Goal: Information Seeking & Learning: Find specific fact

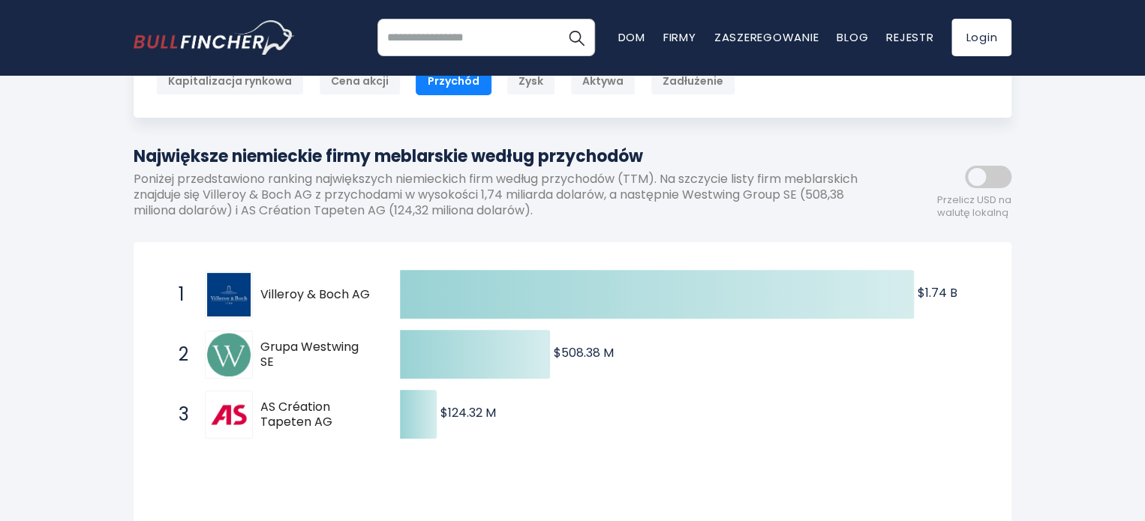
scroll to position [150, 0]
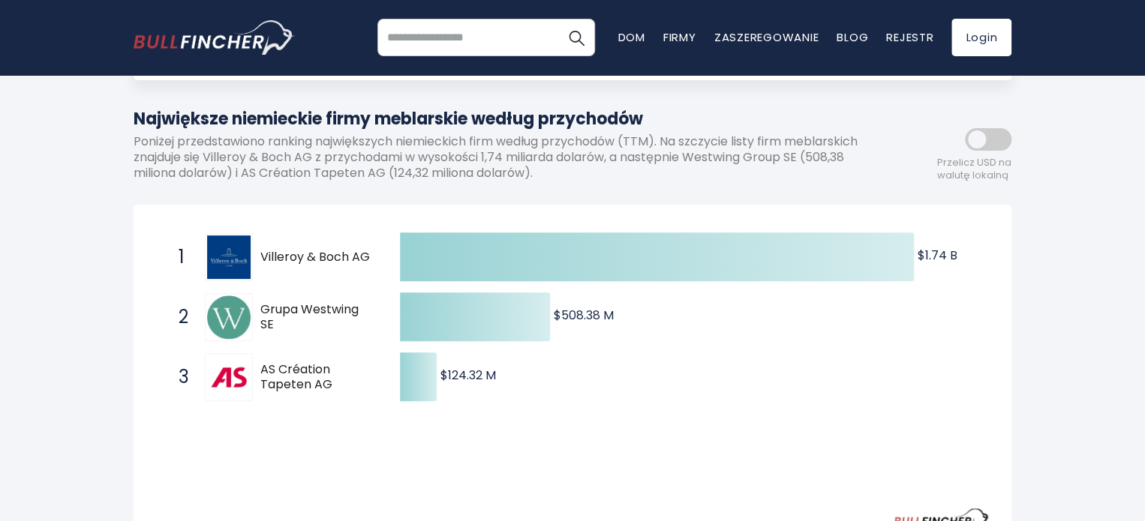
drag, startPoint x: 376, startPoint y: 254, endPoint x: 302, endPoint y: 254, distance: 74.3
click at [302, 252] on span "1 Villeroy & Boch AG [DOMAIN_NAME]" at bounding box center [276, 258] width 225 height 56
drag, startPoint x: 281, startPoint y: 329, endPoint x: 260, endPoint y: 317, distance: 24.9
click at [260, 317] on span "Grupa Westwing SE" at bounding box center [316, 318] width 113 height 32
click at [250, 320] on img at bounding box center [229, 318] width 44 height 44
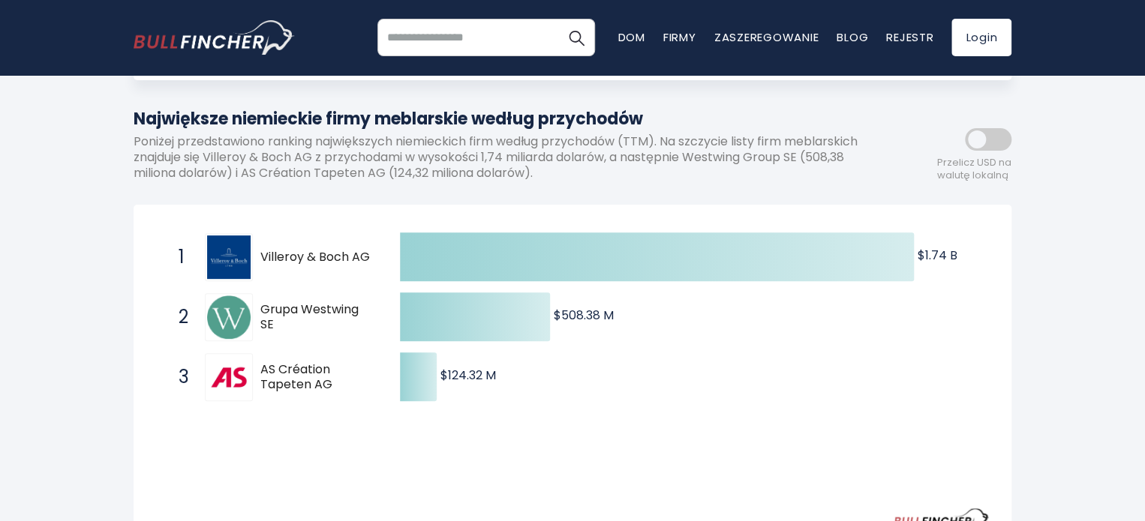
click at [258, 249] on div "1 Villeroy & Boch AG [DOMAIN_NAME]" at bounding box center [272, 257] width 203 height 48
drag, startPoint x: 262, startPoint y: 250, endPoint x: 315, endPoint y: 253, distance: 53.4
click at [315, 253] on font "Villeroy & Boch AG" at bounding box center [315, 256] width 110 height 17
drag, startPoint x: 277, startPoint y: 327, endPoint x: 255, endPoint y: 314, distance: 25.6
click at [255, 314] on div "2 Grupa Westwing SE [DOMAIN_NAME]" at bounding box center [272, 317] width 203 height 48
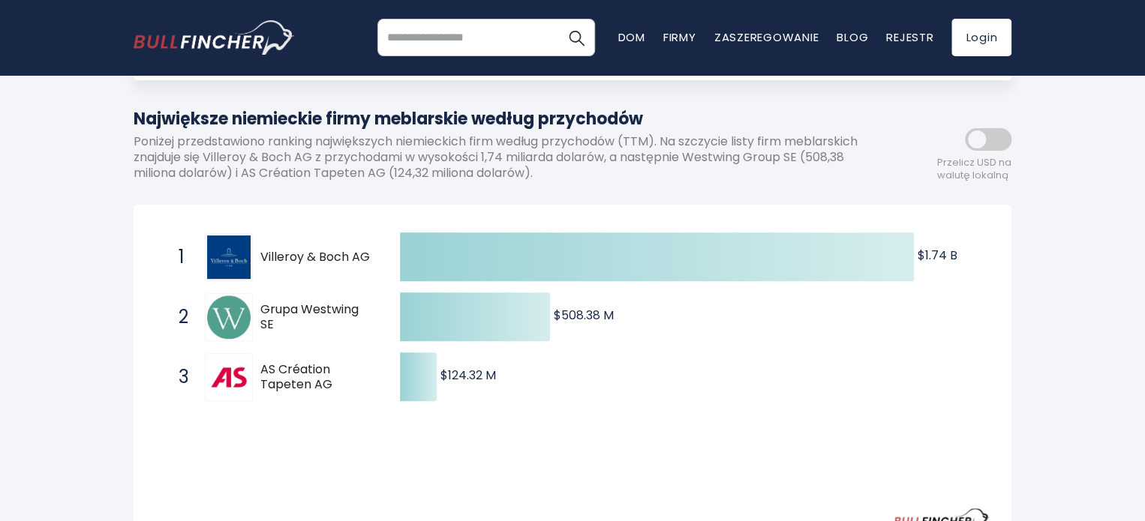
drag, startPoint x: 256, startPoint y: 314, endPoint x: 441, endPoint y: 268, distance: 190.9
click at [289, 324] on div "2 Grupa Westwing SE [DOMAIN_NAME]" at bounding box center [272, 317] width 203 height 48
drag, startPoint x: 262, startPoint y: 368, endPoint x: 330, endPoint y: 383, distance: 70.1
click at [322, 389] on font "AS Création Tapeten AG" at bounding box center [296, 377] width 72 height 33
drag, startPoint x: 332, startPoint y: 383, endPoint x: 275, endPoint y: 374, distance: 57.1
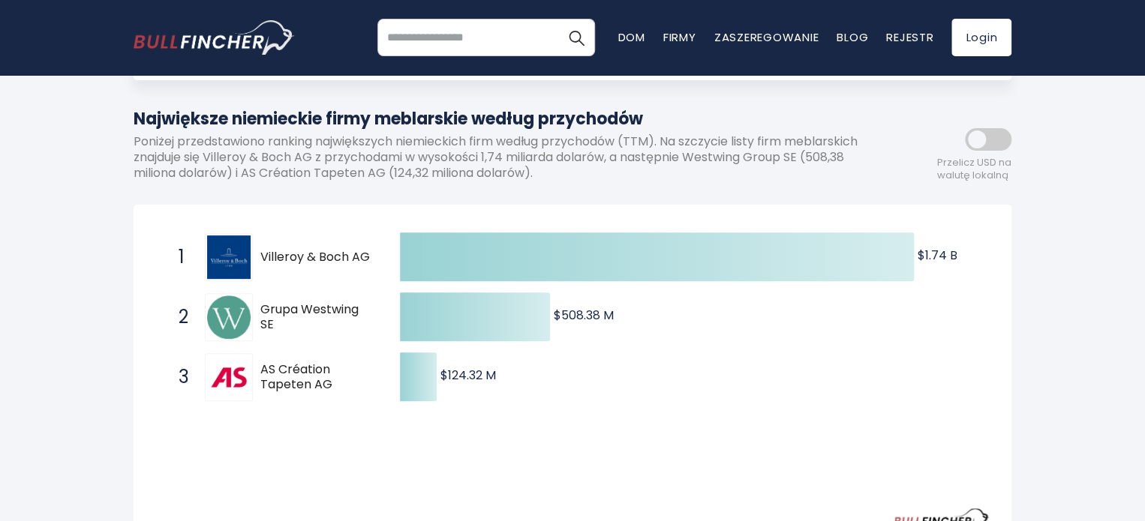
click at [287, 381] on span "AS Création Tapeten AG" at bounding box center [316, 378] width 113 height 32
click at [337, 393] on div "3 AS Création Tapeten AG [DOMAIN_NAME]" at bounding box center [272, 377] width 203 height 48
click at [334, 391] on span "AS Création Tapeten AG" at bounding box center [316, 378] width 113 height 32
click at [334, 389] on span "AS Création Tapeten AG" at bounding box center [316, 378] width 113 height 32
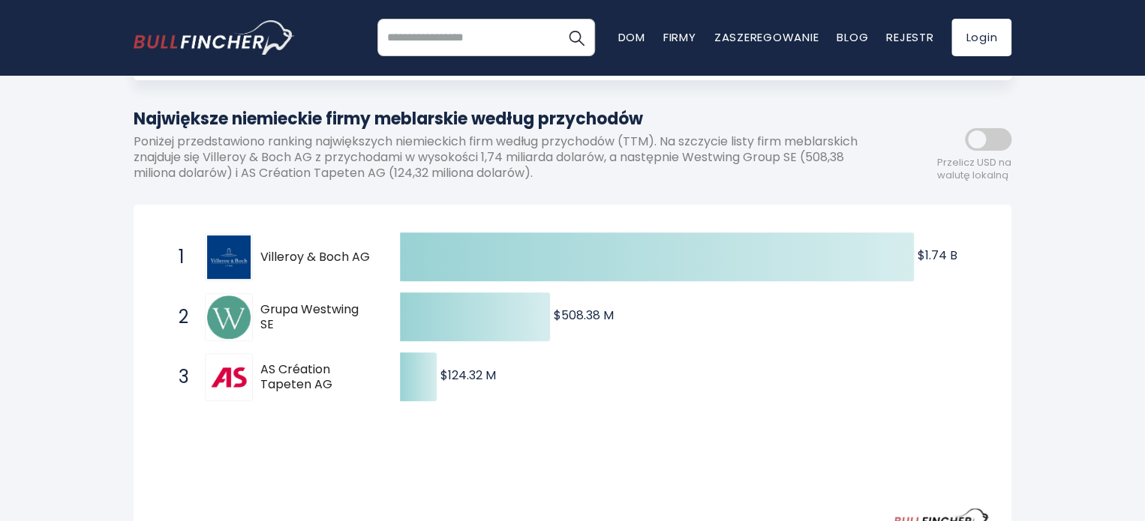
drag, startPoint x: 333, startPoint y: 385, endPoint x: 279, endPoint y: 365, distance: 57.7
click at [288, 377] on span "AS Création Tapeten AG" at bounding box center [316, 378] width 113 height 32
click at [264, 367] on font "AS Création Tapeten AG" at bounding box center [296, 377] width 72 height 33
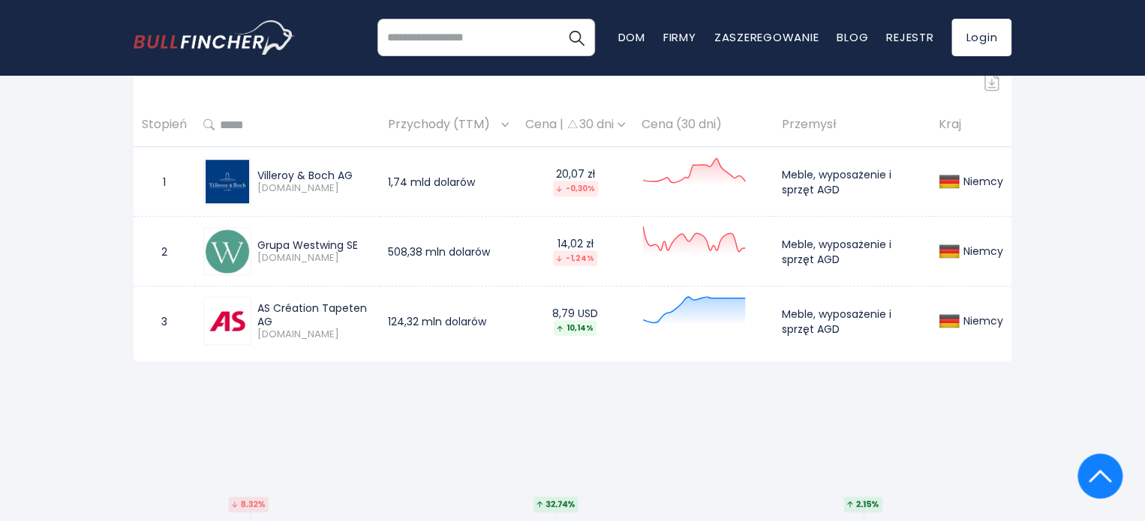
scroll to position [616, 0]
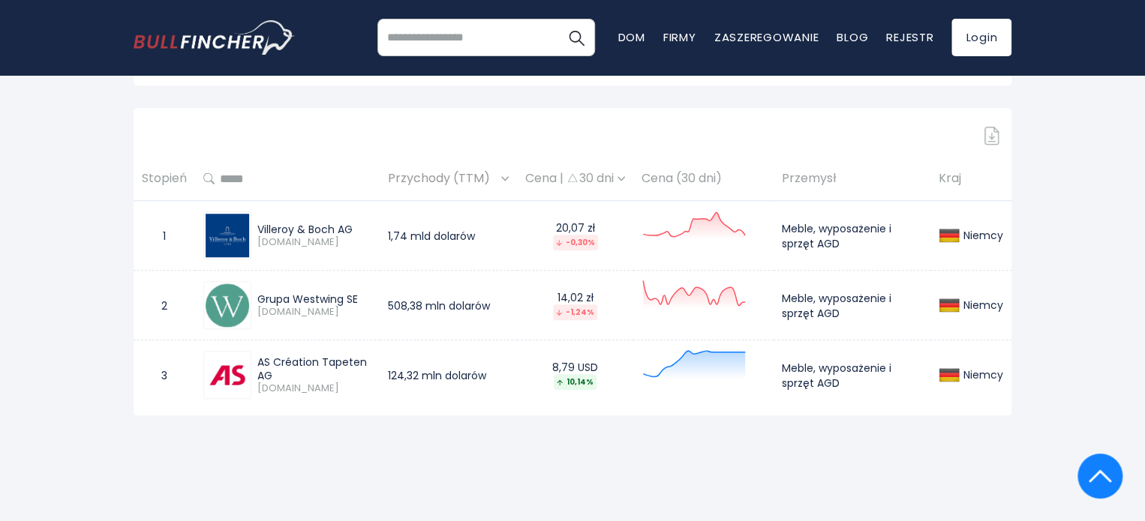
drag, startPoint x: 277, startPoint y: 377, endPoint x: 255, endPoint y: 362, distance: 26.4
click at [255, 362] on div "AS Création Tapeten AG [DOMAIN_NAME]" at bounding box center [311, 376] width 120 height 40
copy font "AS Création Tapeten AG"
click at [288, 392] on font "[DOMAIN_NAME]" at bounding box center [298, 388] width 82 height 14
